Goal: Transaction & Acquisition: Purchase product/service

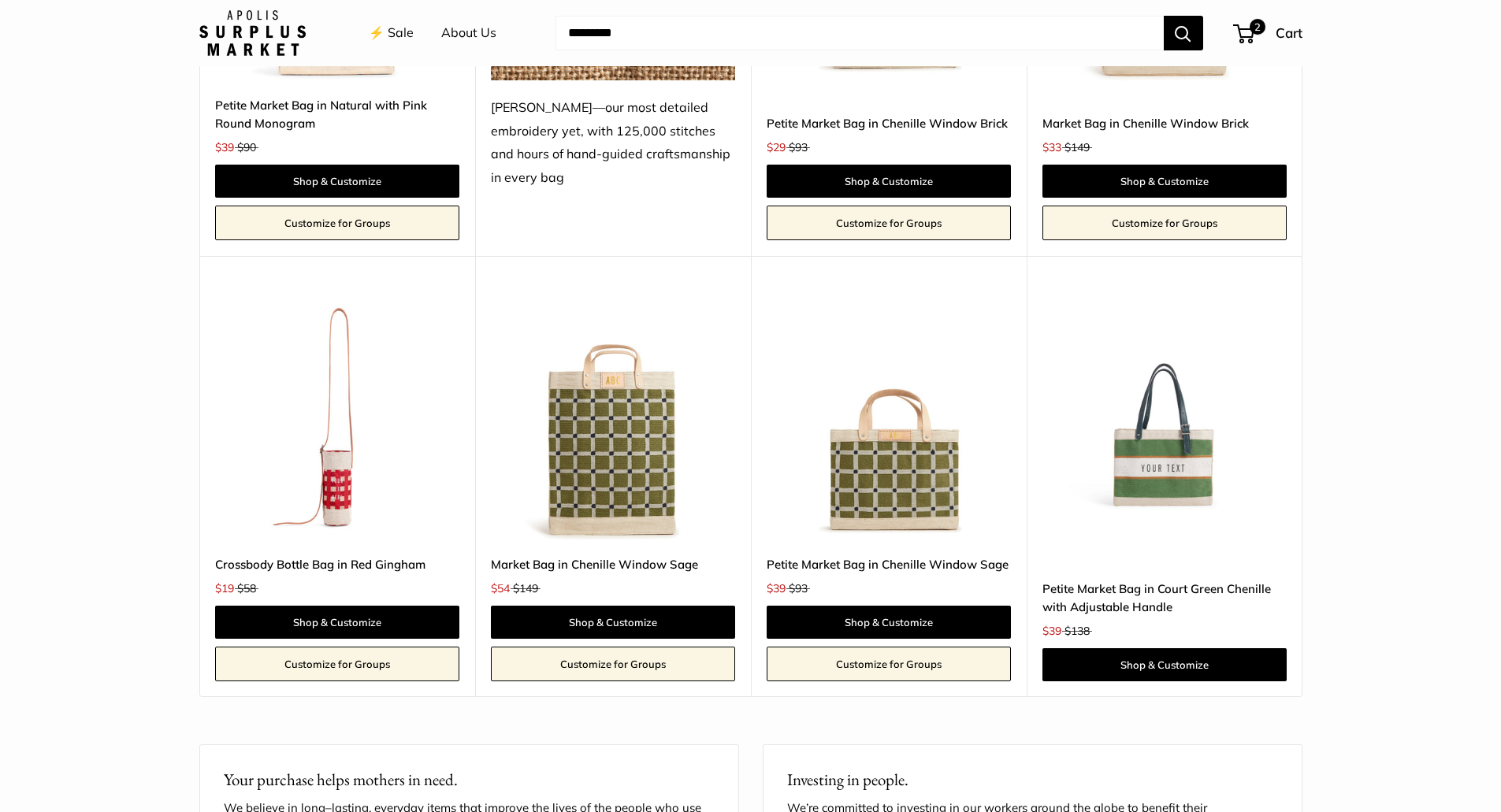
scroll to position [2915, 0]
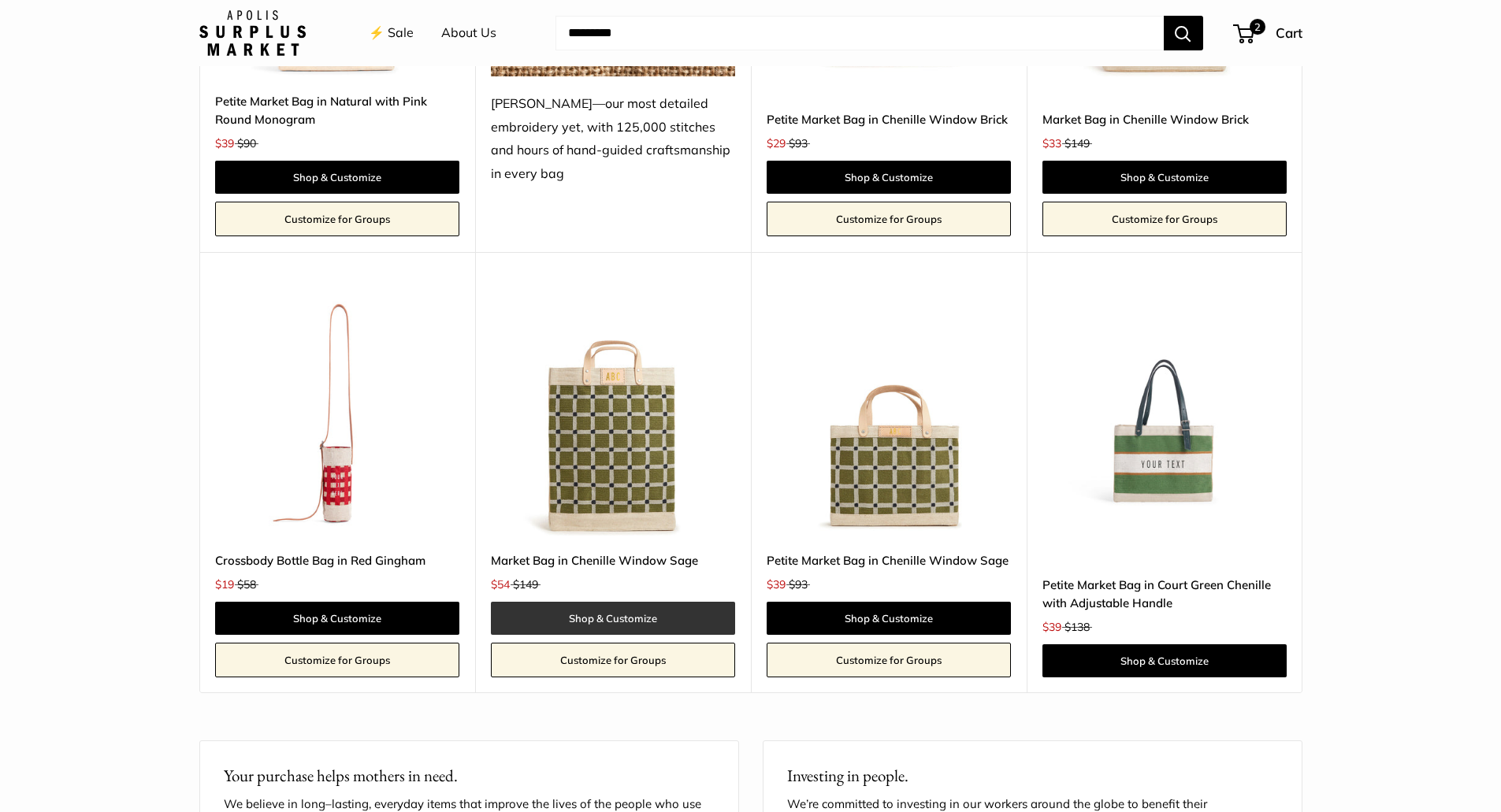
click at [600, 614] on link "Shop & Customize" at bounding box center [612, 619] width 244 height 33
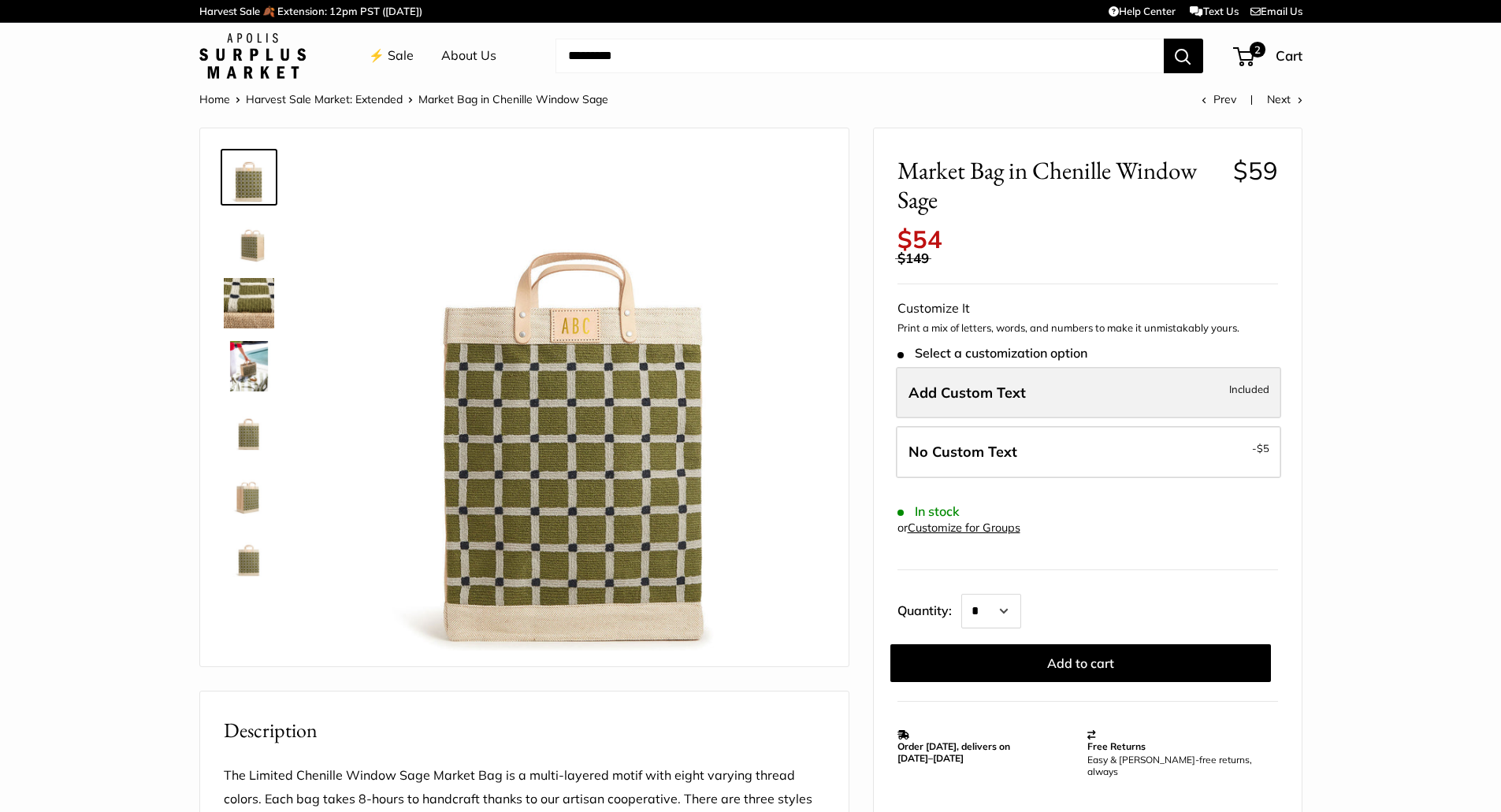
click at [922, 390] on span "Add Custom Text" at bounding box center [967, 392] width 118 height 18
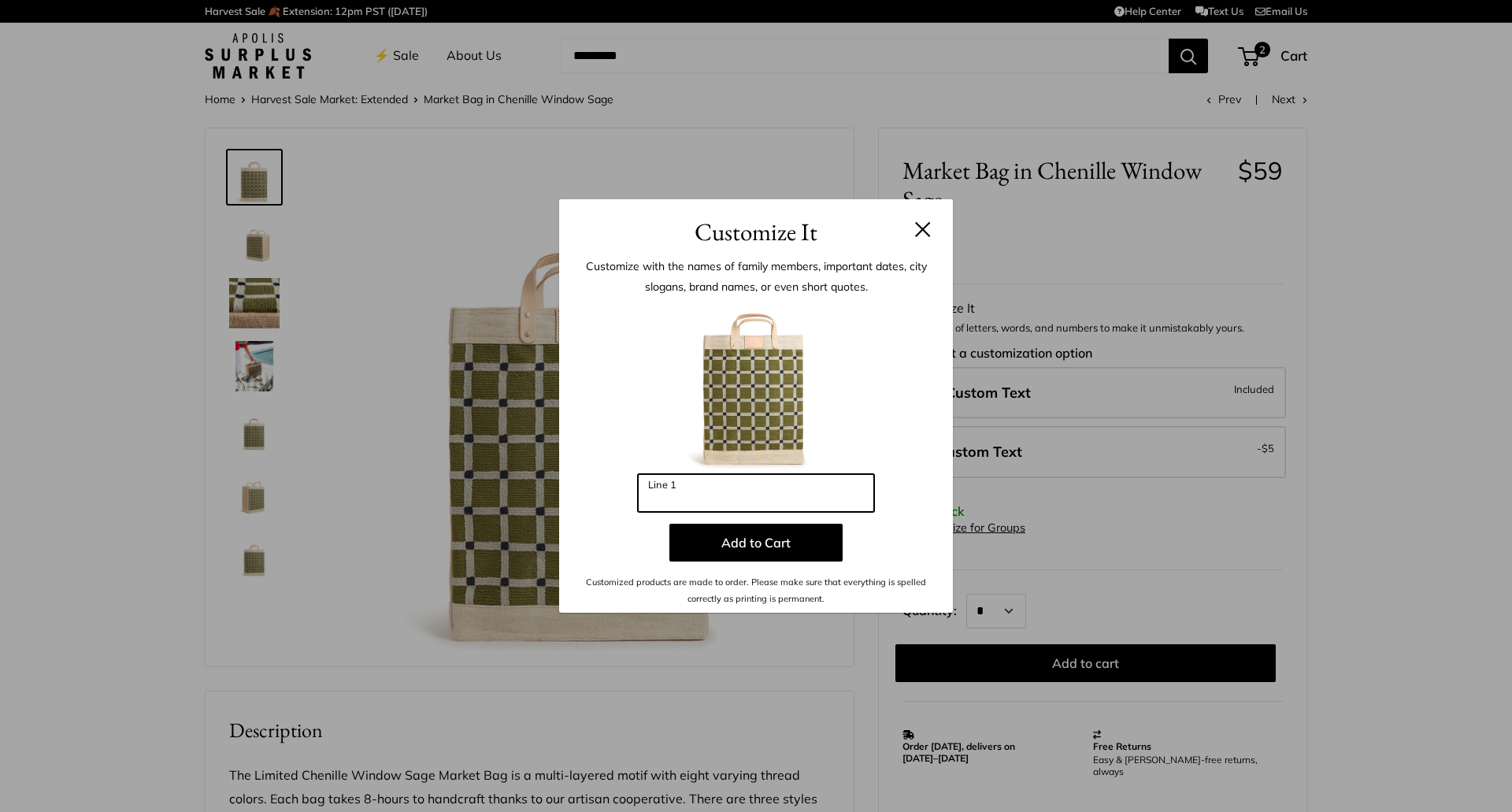
click at [670, 493] on input "Line 1" at bounding box center [755, 493] width 236 height 38
type input "***"
click at [748, 548] on button "Add to Cart" at bounding box center [756, 543] width 173 height 38
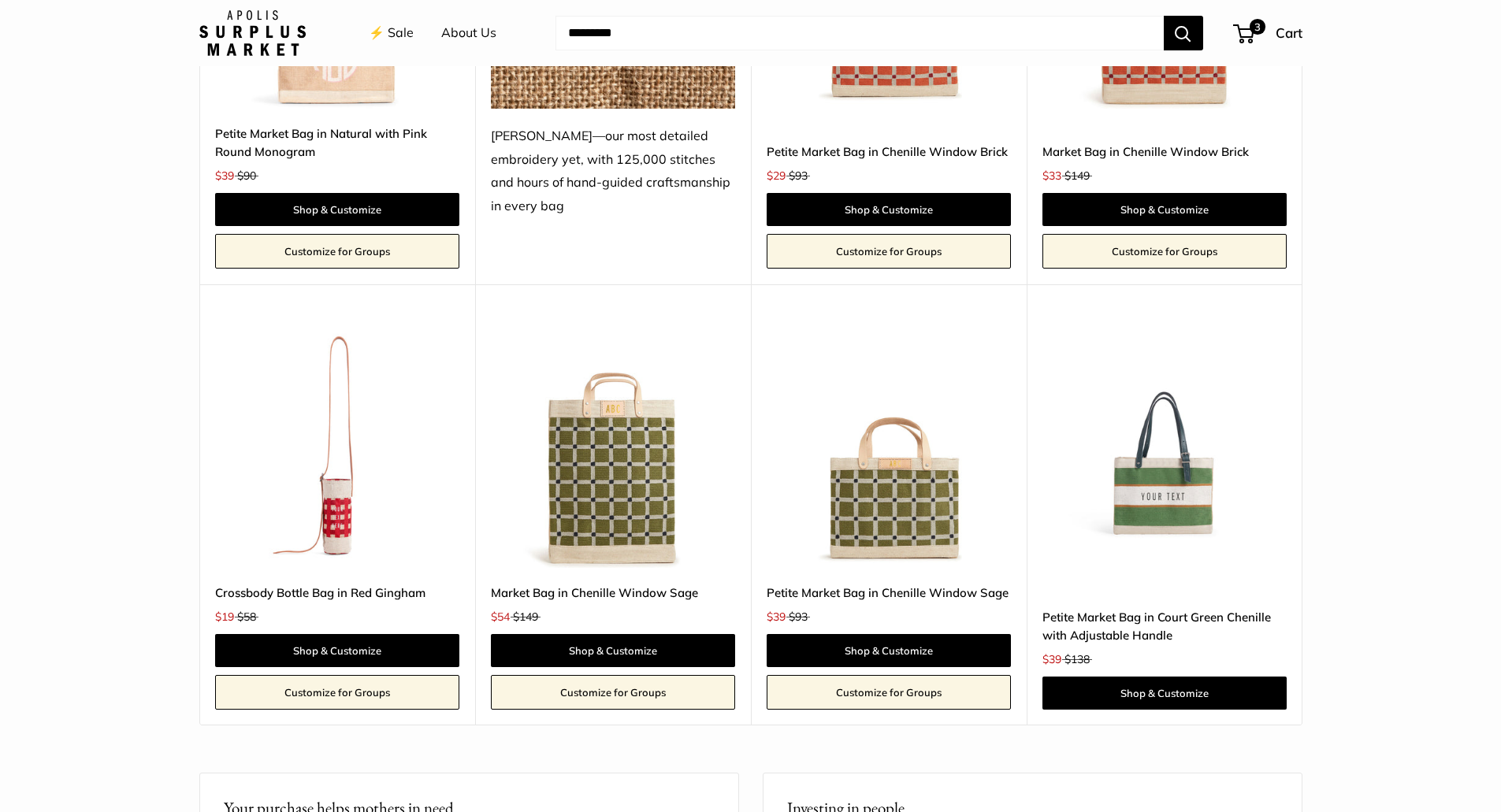
scroll to position [2915, 0]
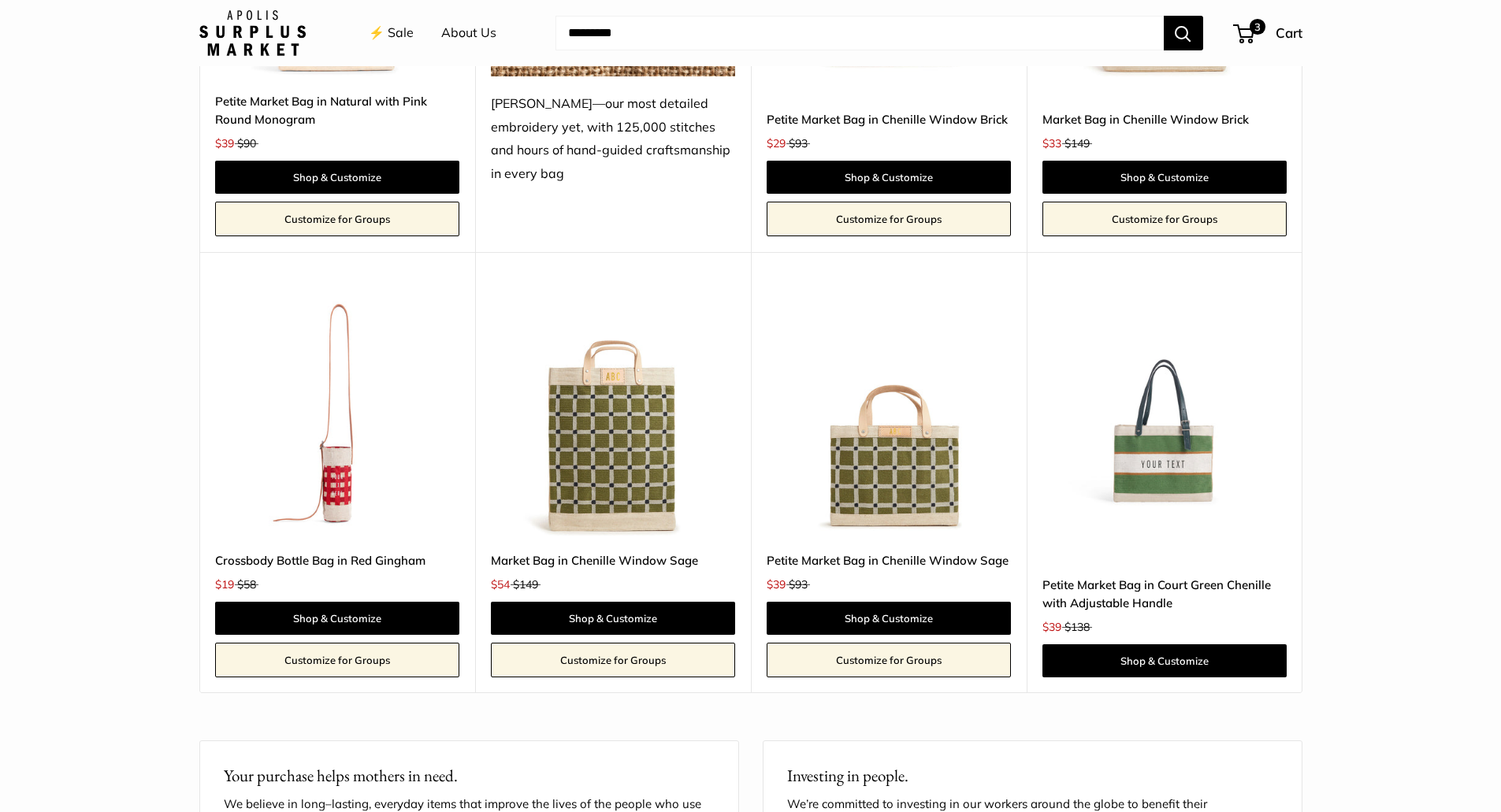
click at [0, 0] on img at bounding box center [0, 0] width 0 height 0
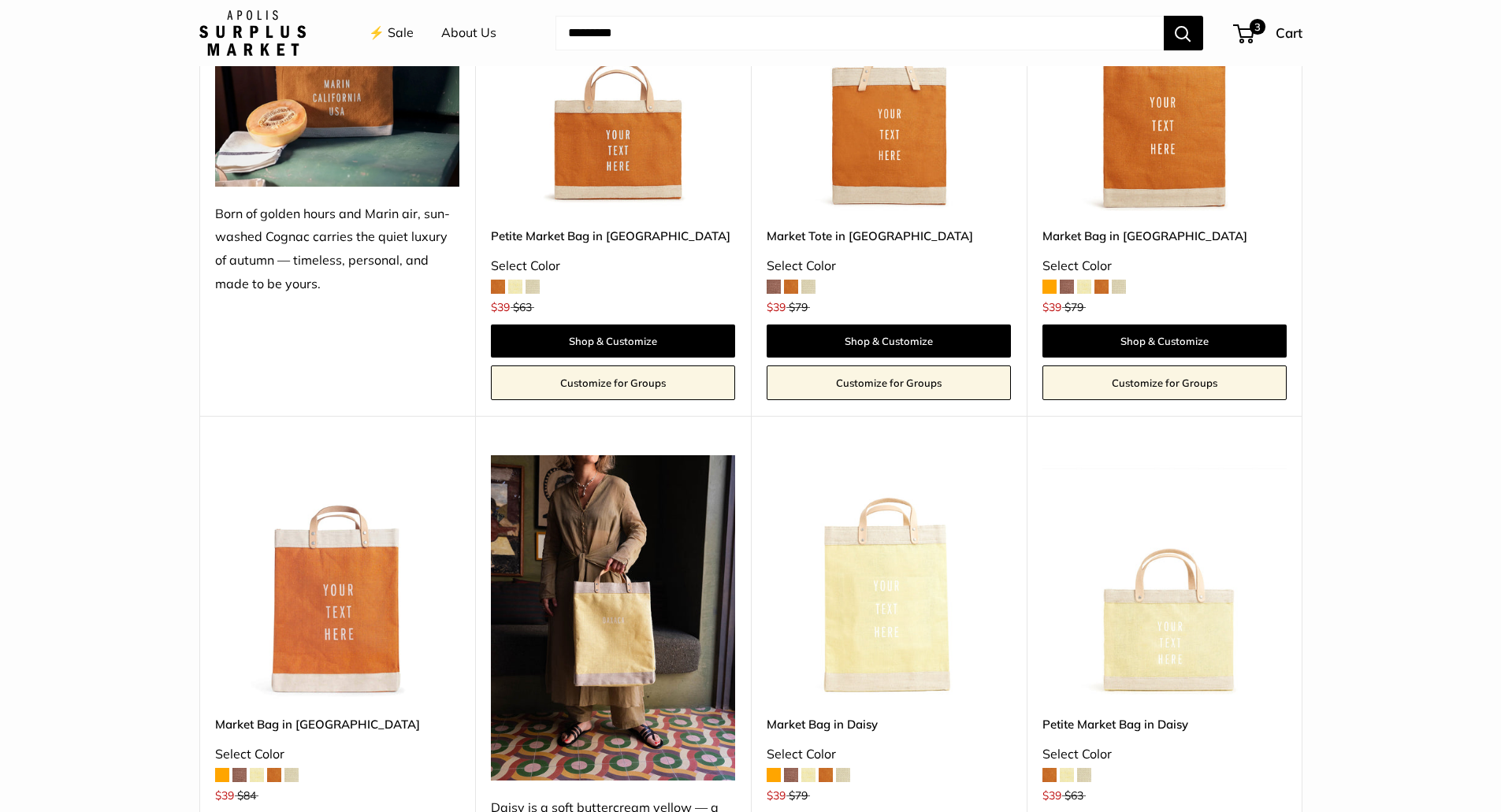
scroll to position [1654, 0]
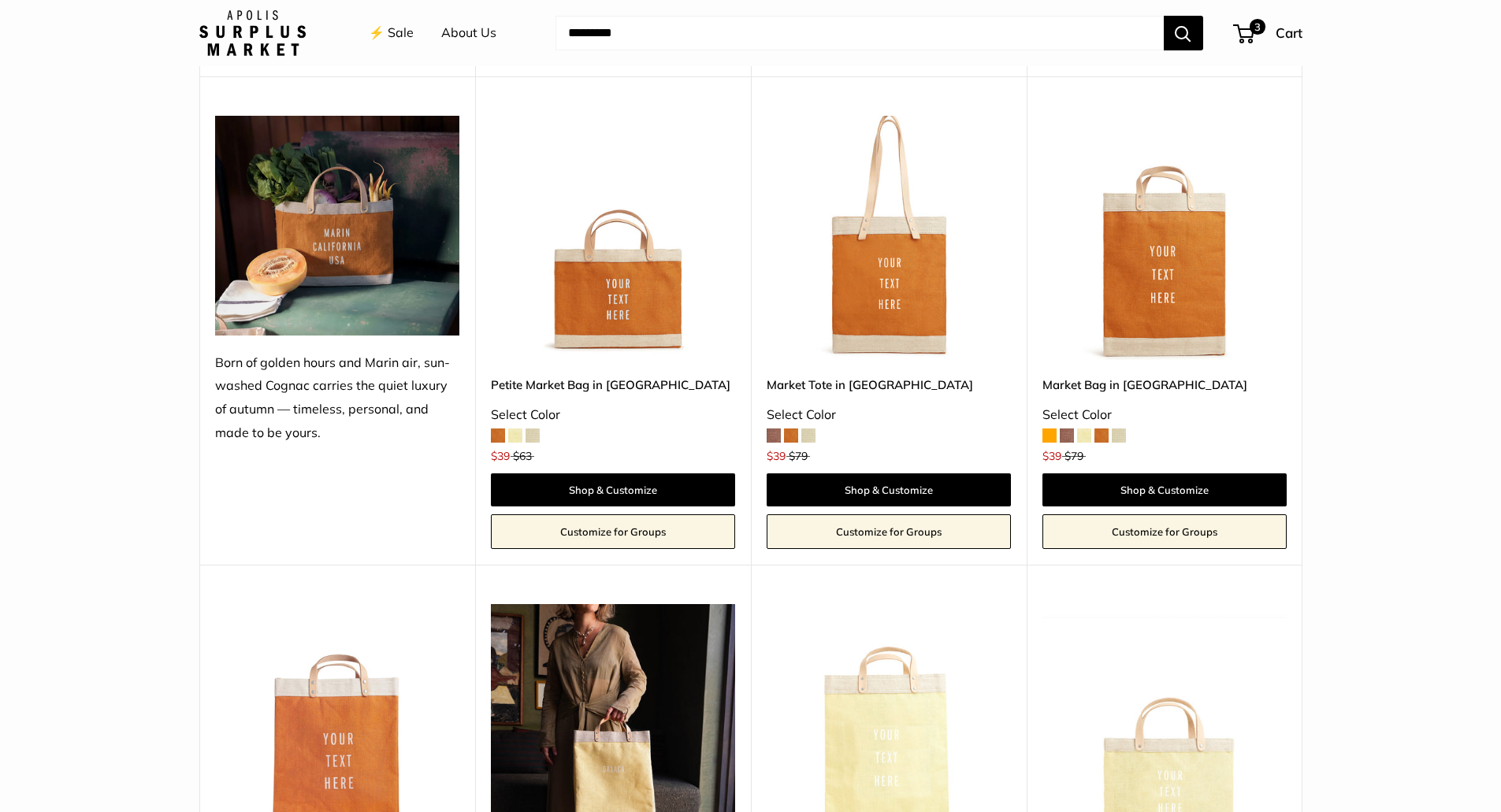
click at [771, 433] on span at bounding box center [774, 436] width 14 height 14
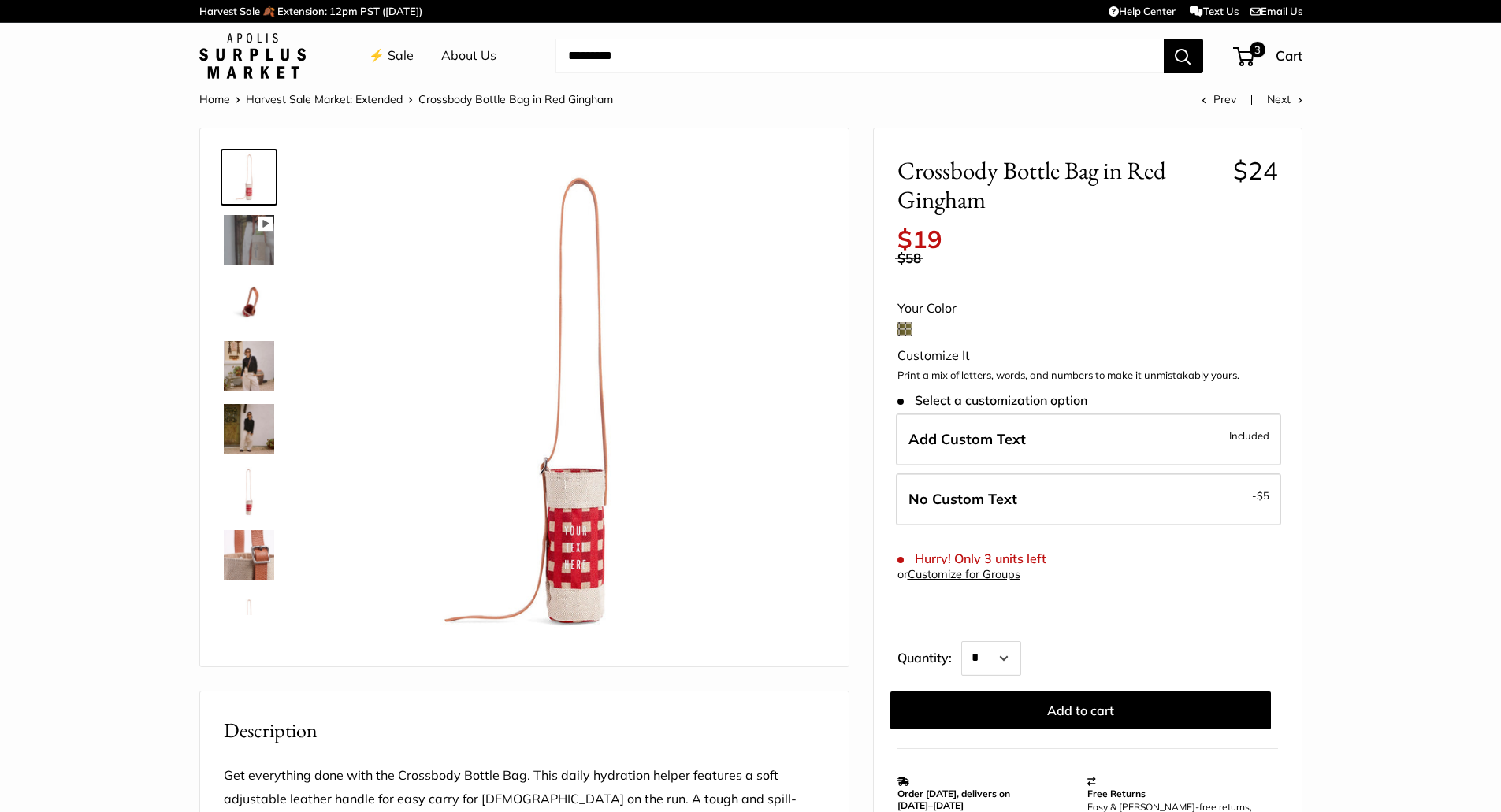
click at [251, 374] on img at bounding box center [248, 366] width 50 height 50
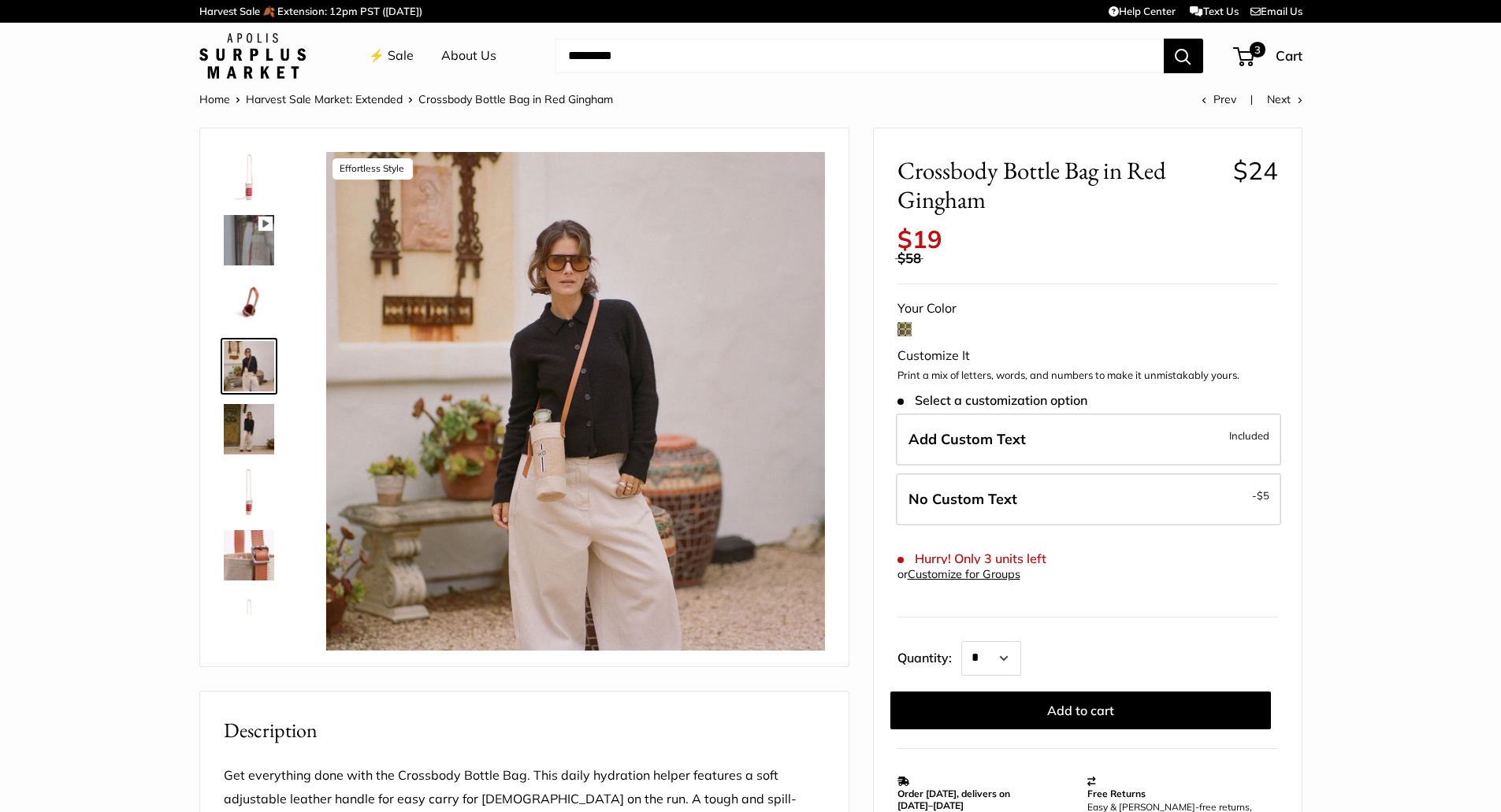
click at [240, 496] on img at bounding box center [248, 491] width 50 height 50
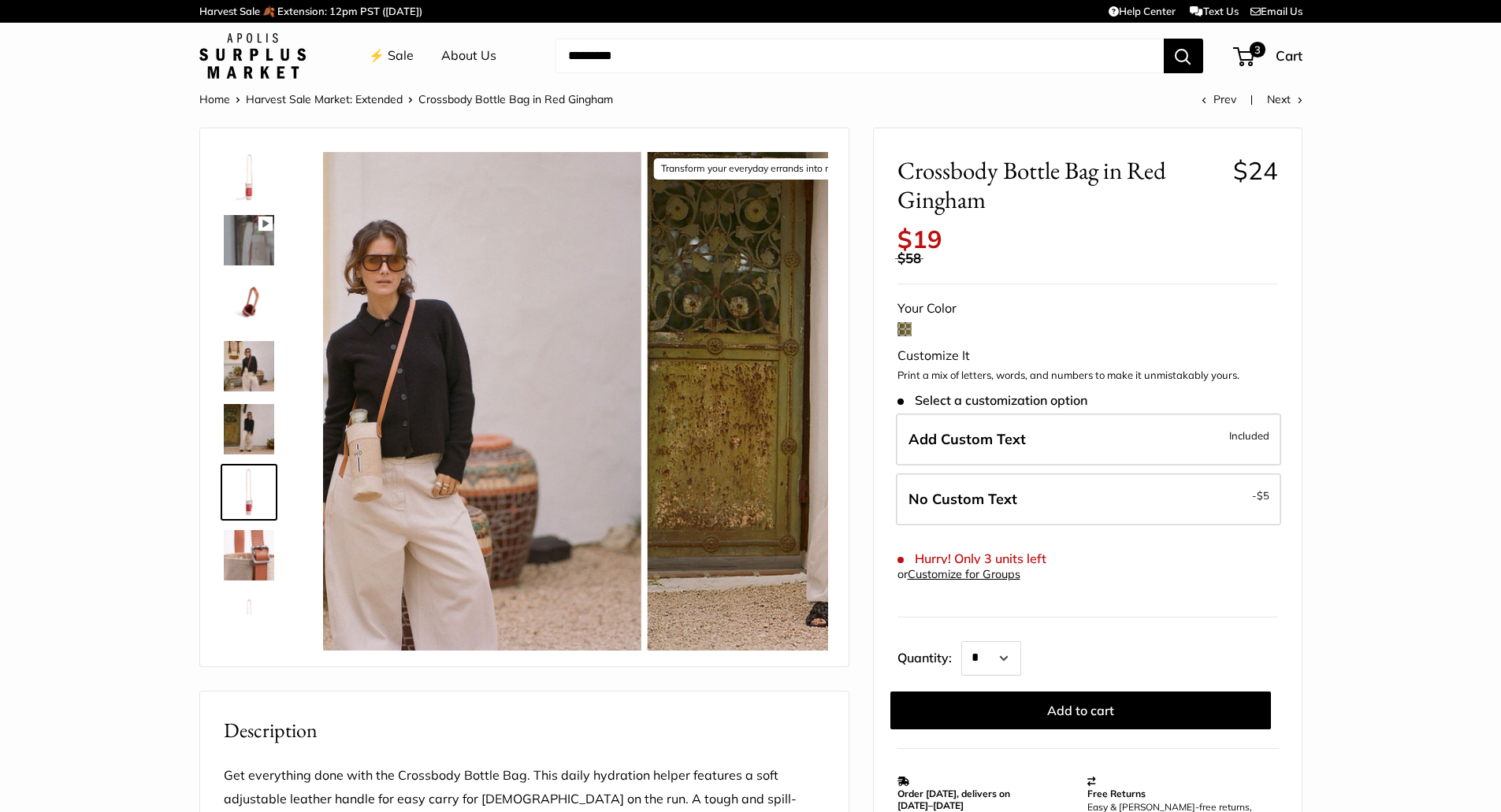
scroll to position [38, 0]
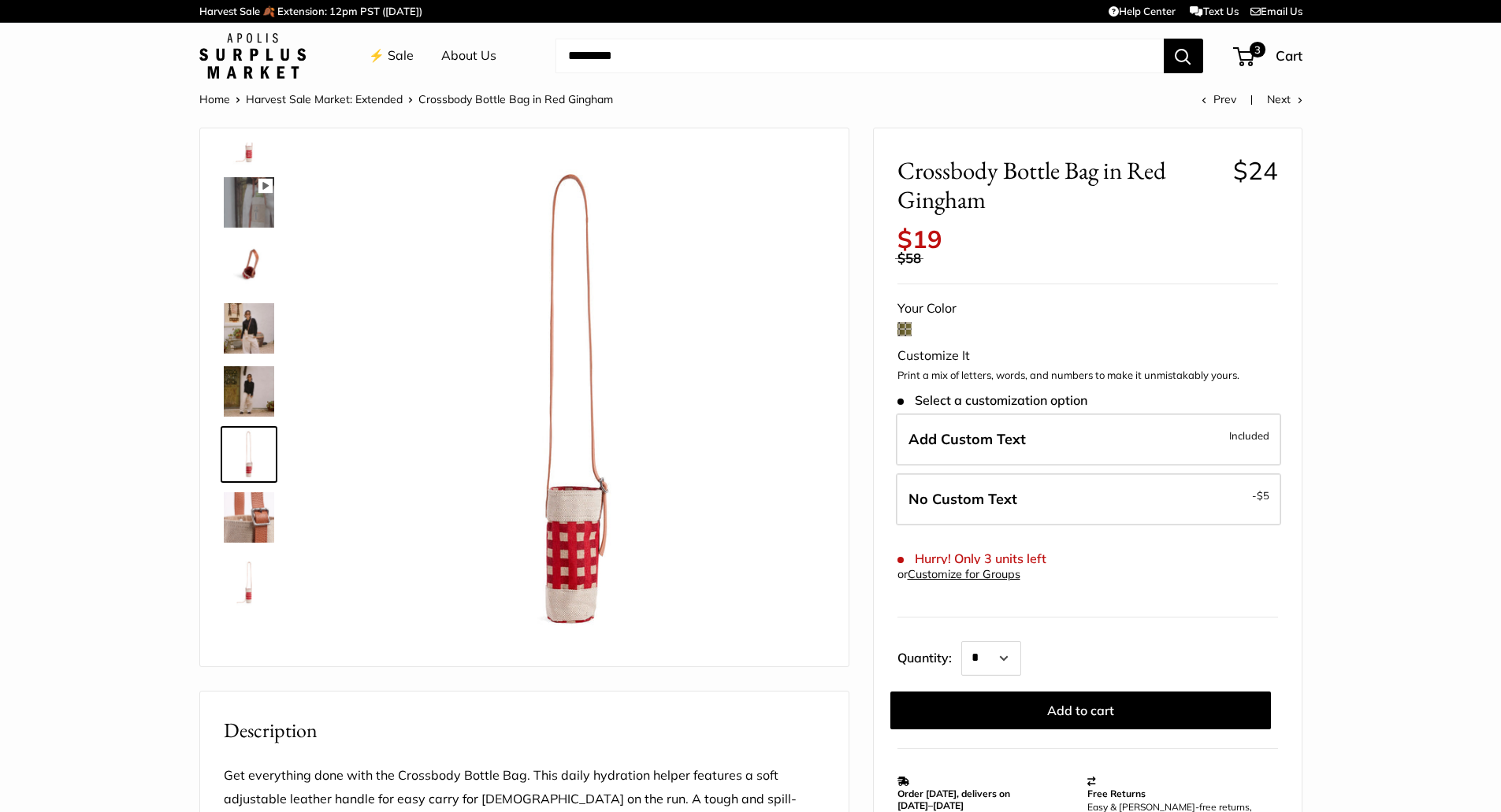
click at [246, 340] on img at bounding box center [248, 328] width 50 height 50
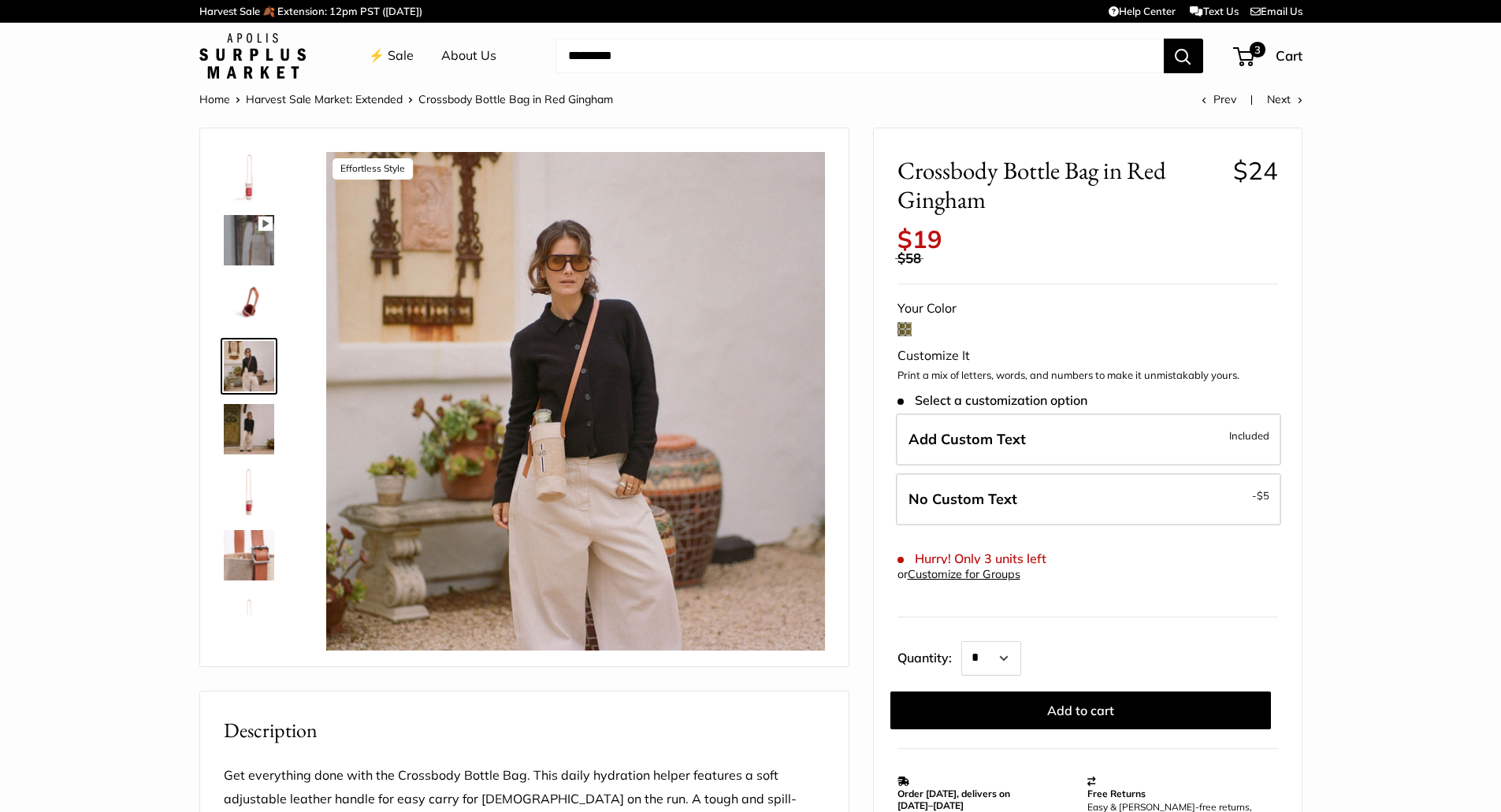
click at [265, 550] on img at bounding box center [248, 555] width 50 height 50
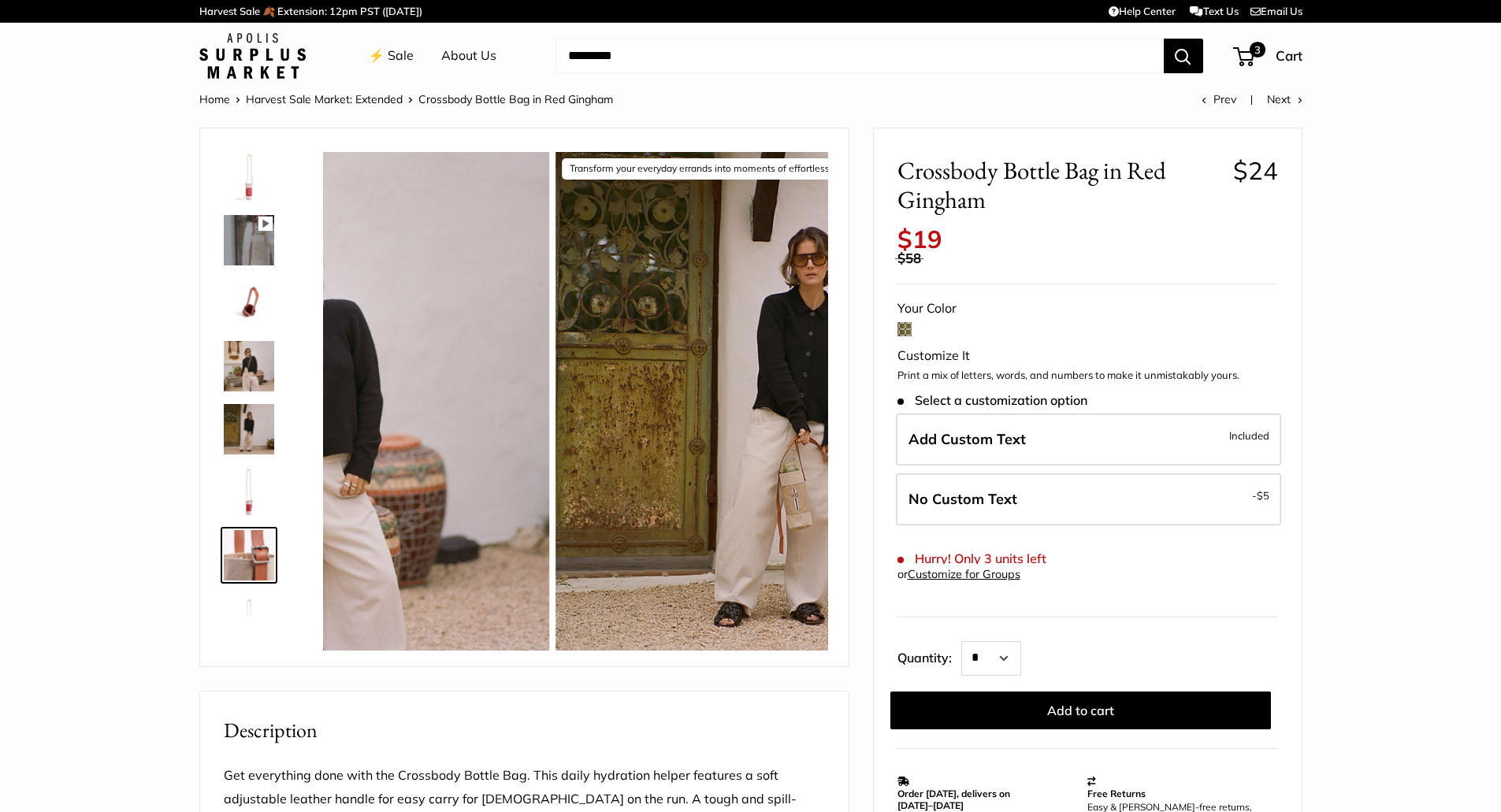
scroll to position [38, 0]
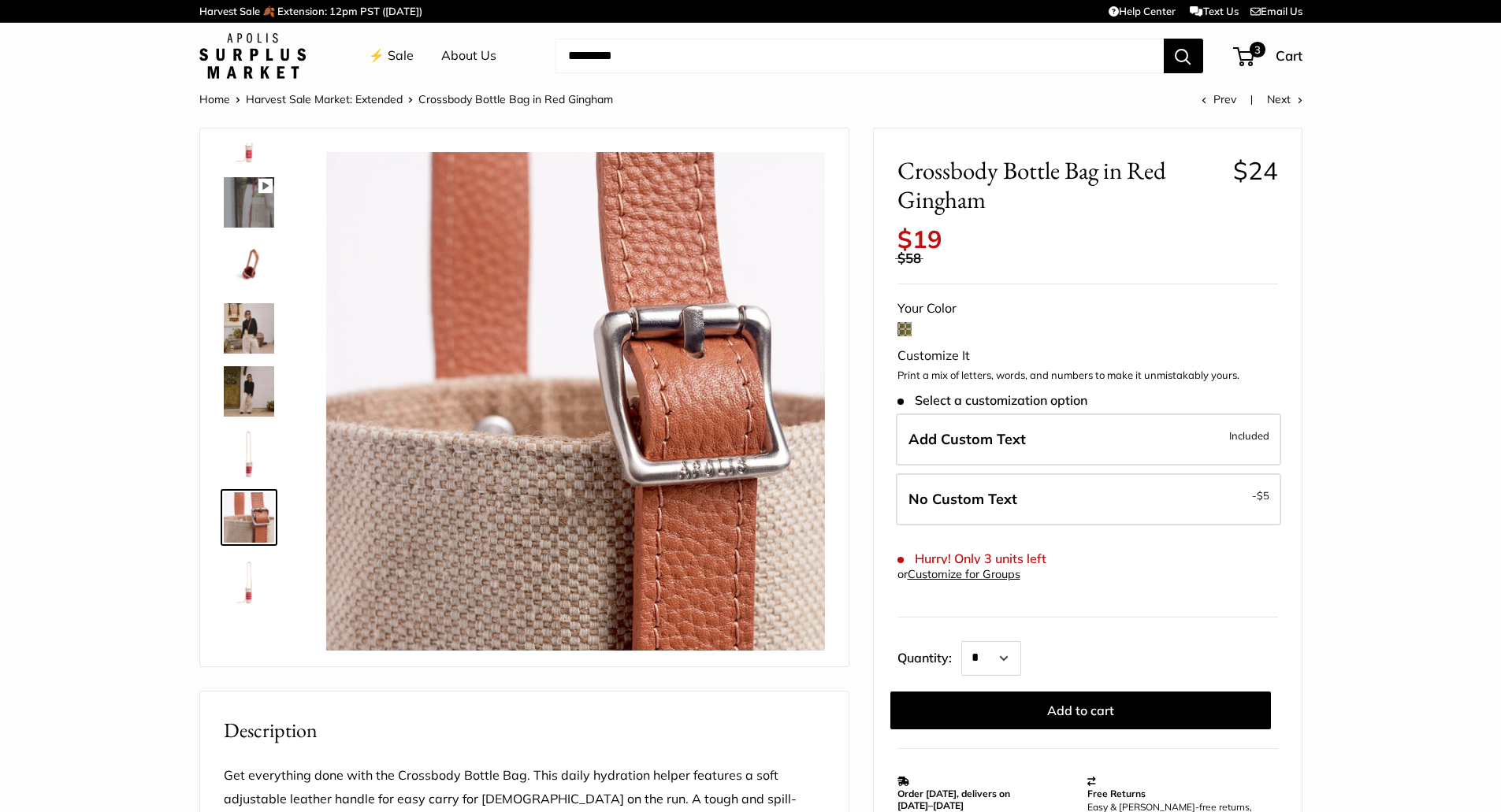
click at [242, 600] on img at bounding box center [248, 580] width 50 height 50
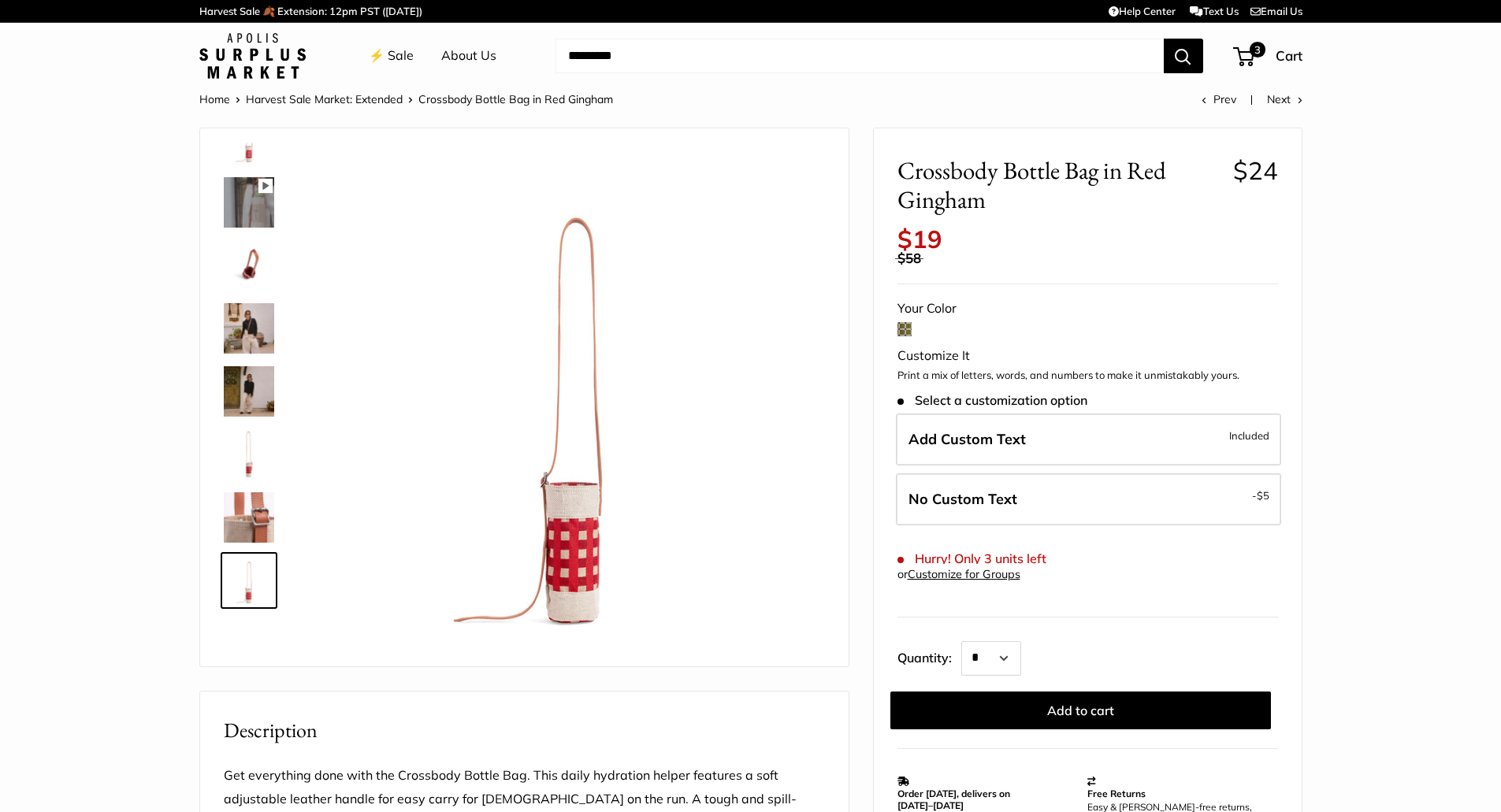
click at [247, 594] on img at bounding box center [248, 580] width 50 height 50
click at [249, 517] on img at bounding box center [248, 517] width 50 height 50
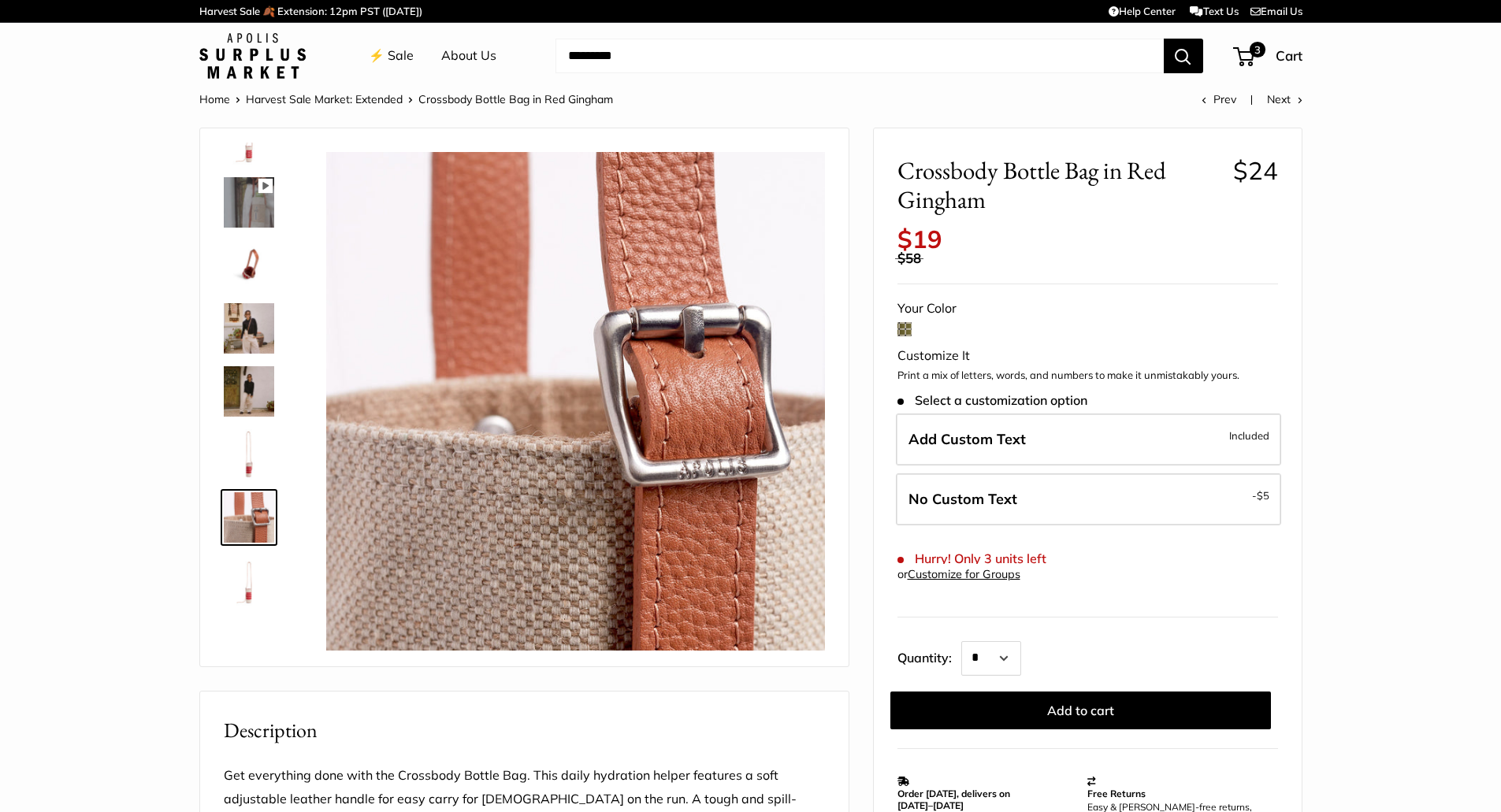
click at [239, 383] on img at bounding box center [248, 391] width 50 height 50
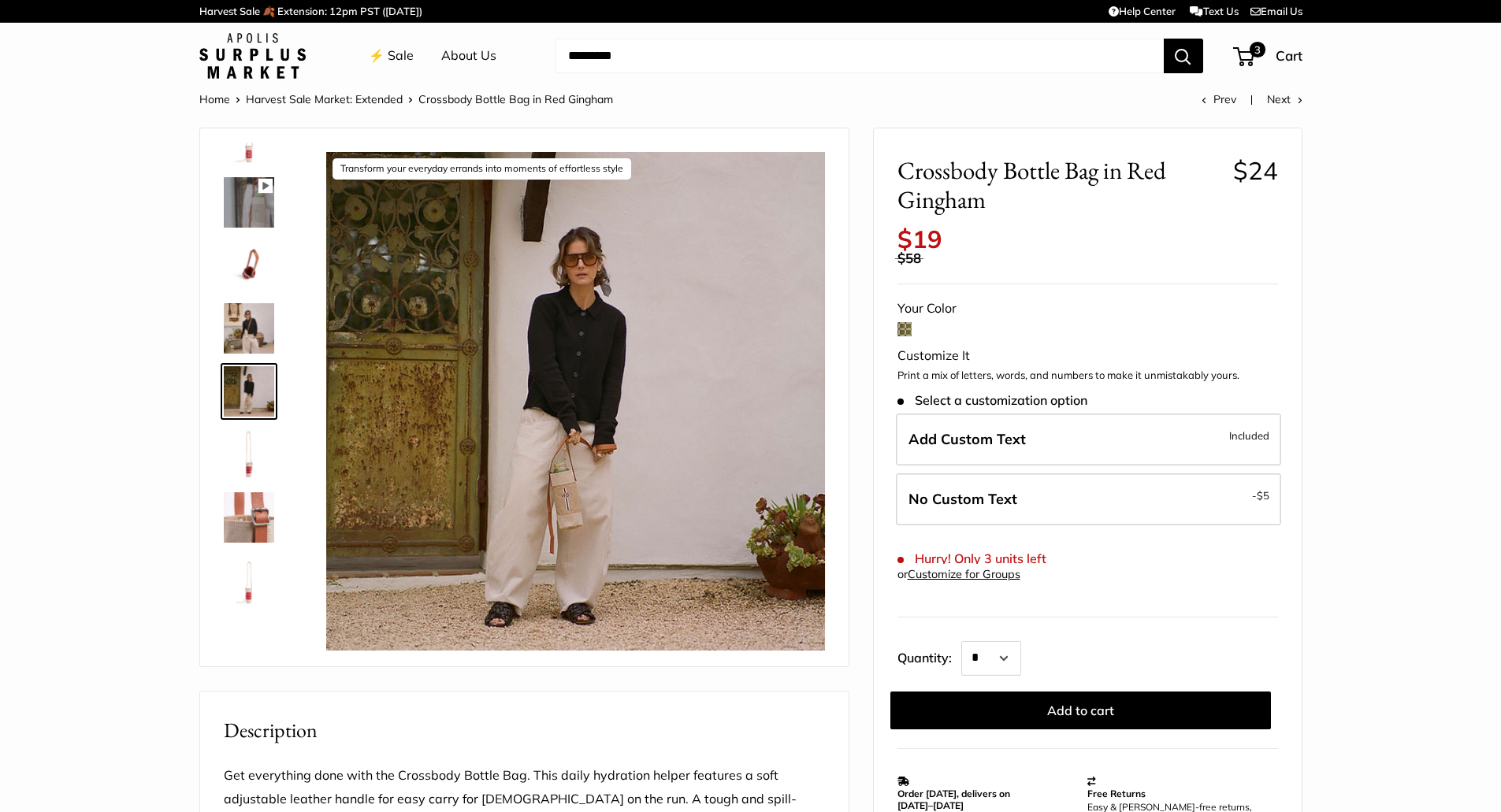
click at [255, 325] on img at bounding box center [248, 328] width 50 height 50
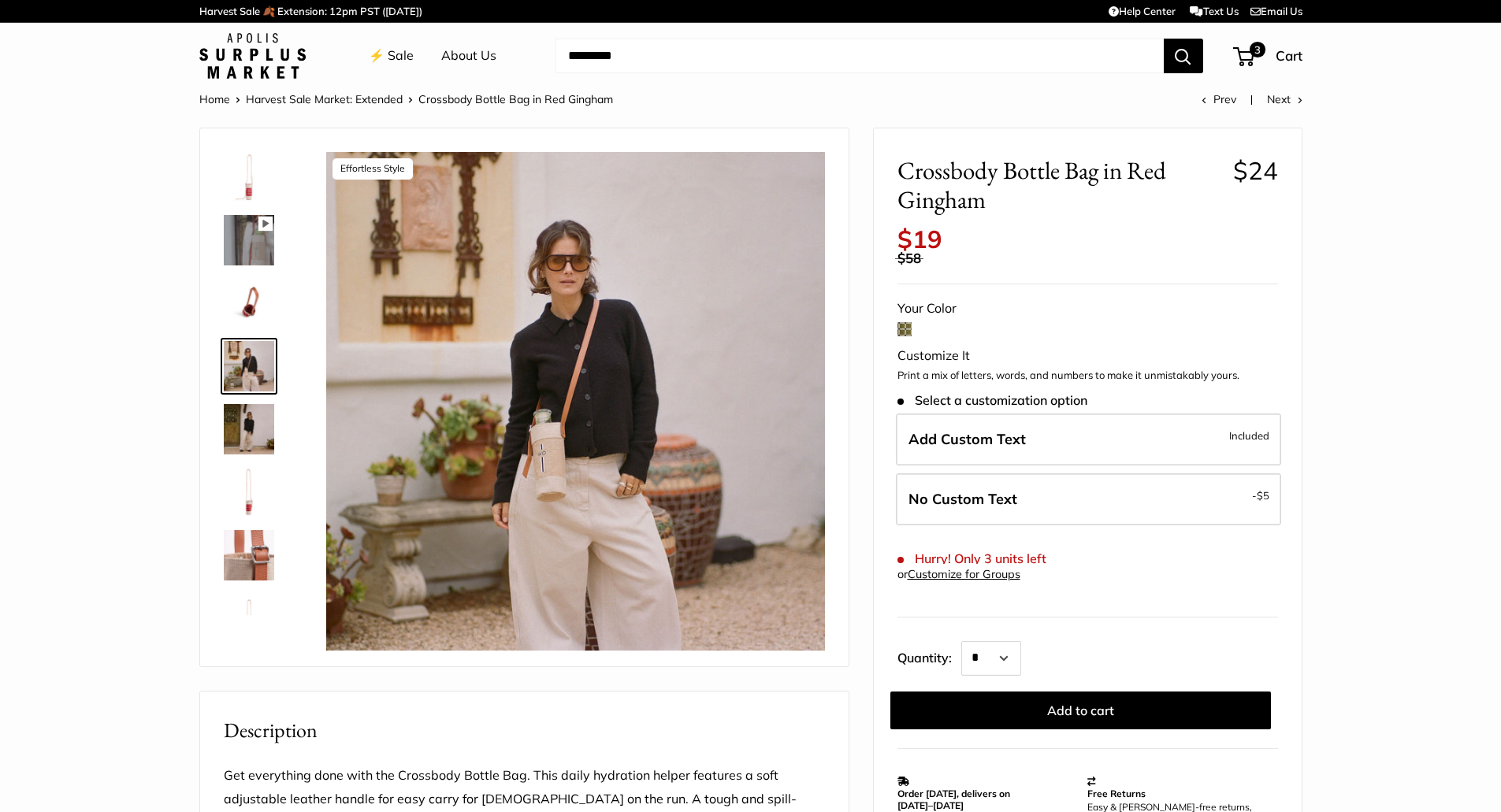
click at [254, 244] on img at bounding box center [248, 239] width 50 height 50
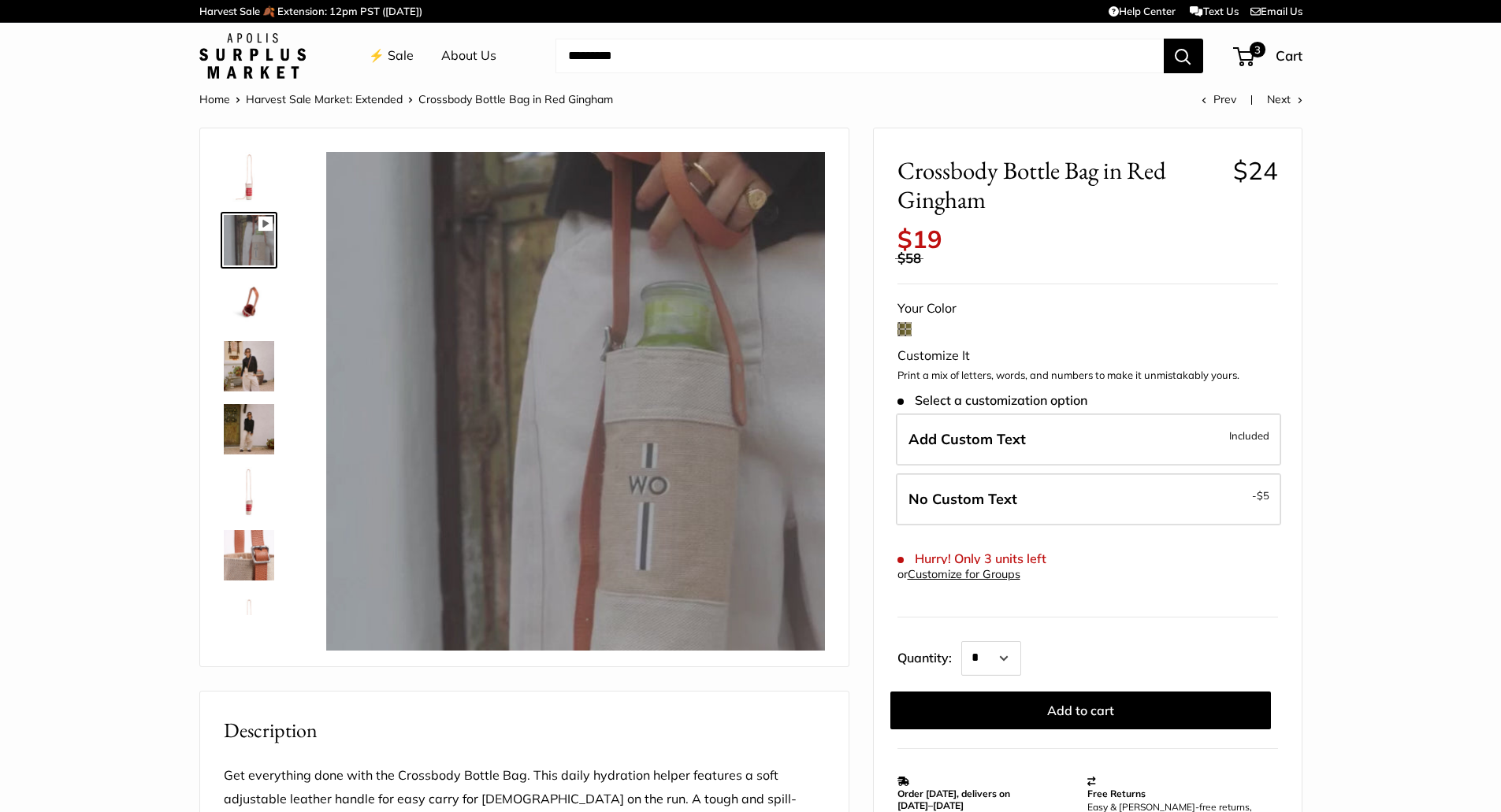
type input "*****"
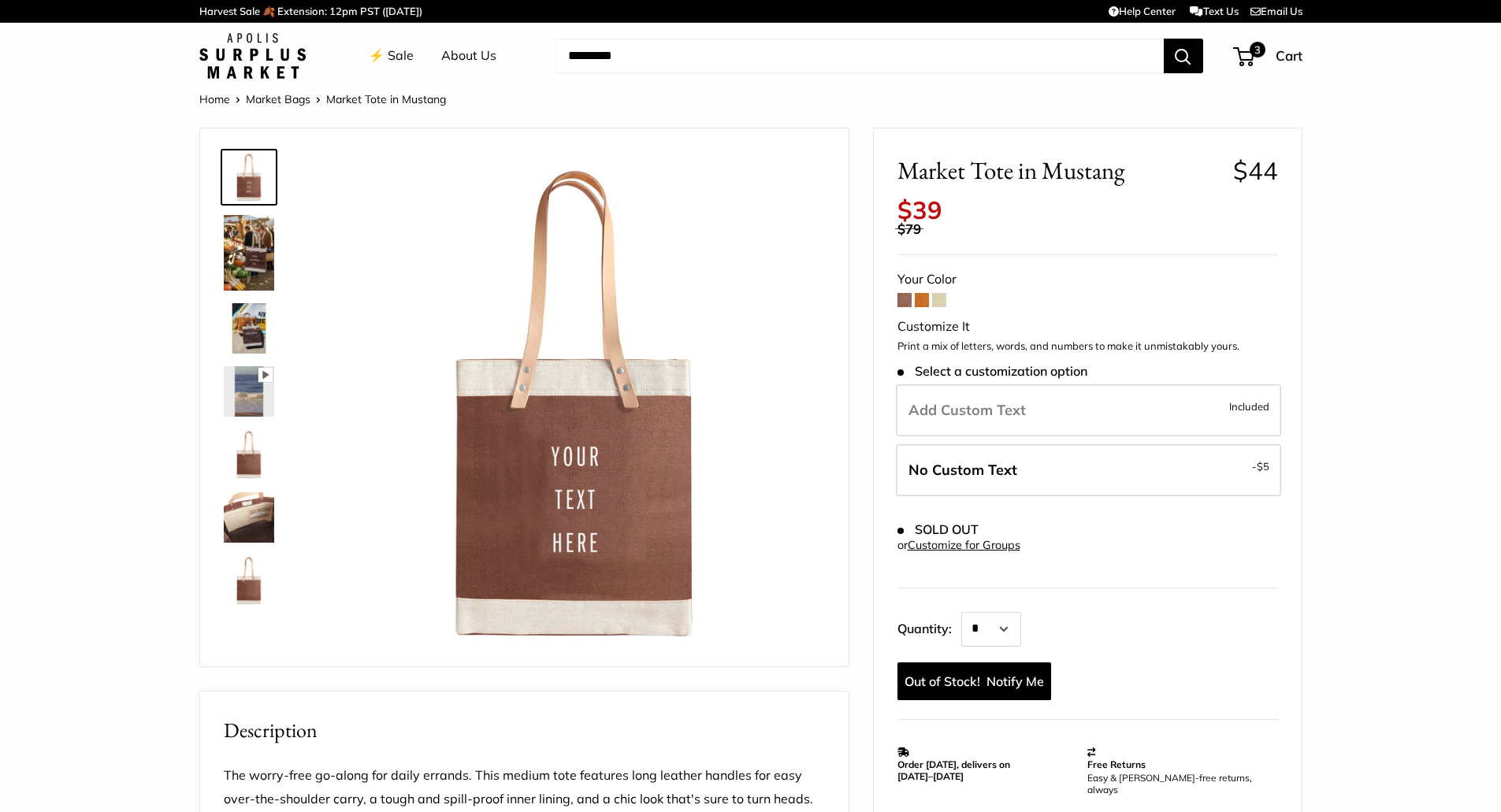
click at [925, 297] on span at bounding box center [922, 300] width 14 height 14
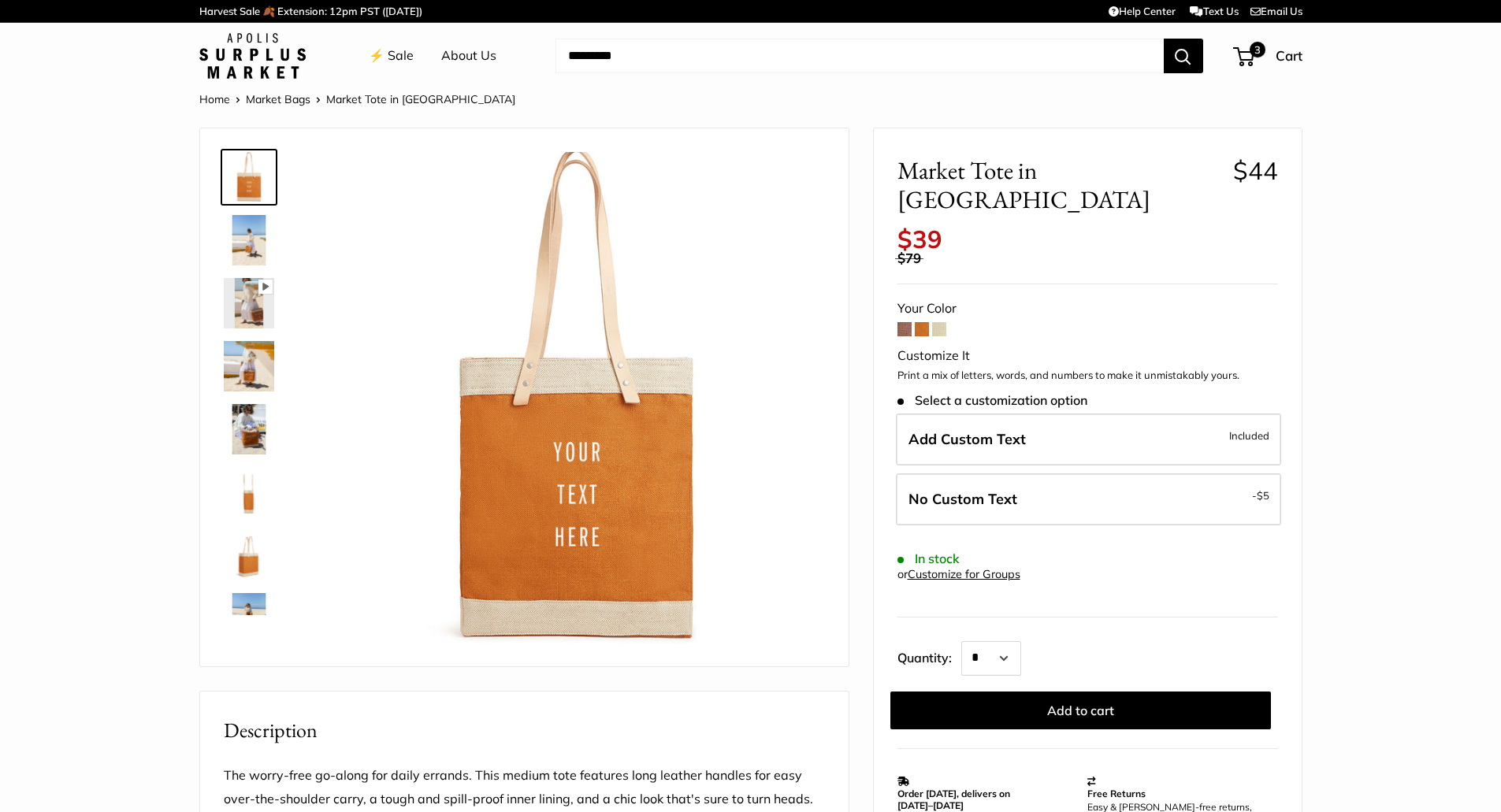
click at [943, 322] on span at bounding box center [939, 329] width 14 height 14
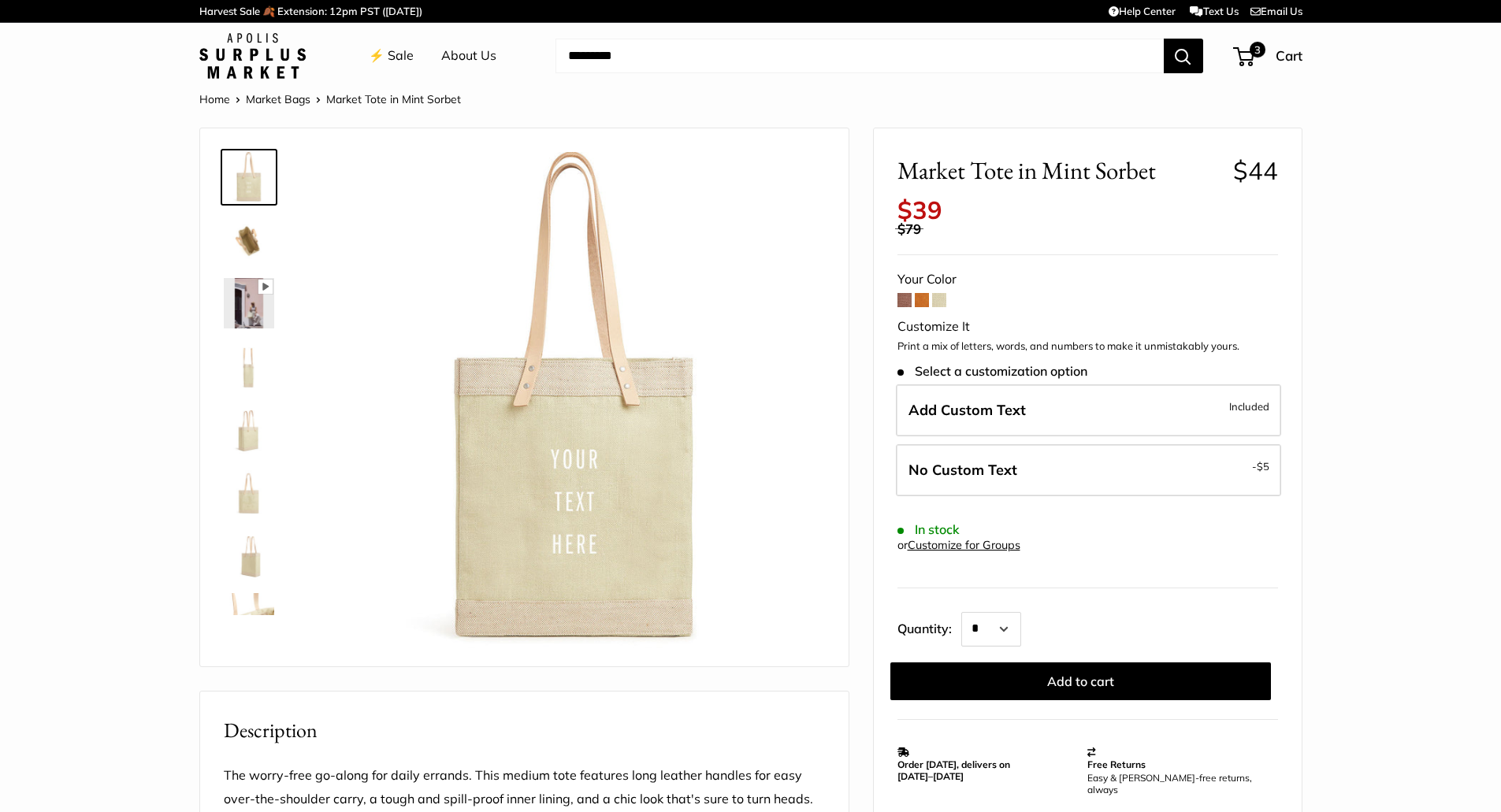
click at [912, 300] on form "Your Color Customize It Print a mix of letters, words, and numbers to make it u…" at bounding box center [1087, 484] width 380 height 433
click at [924, 300] on span at bounding box center [922, 300] width 14 height 14
